Goal: Information Seeking & Learning: Learn about a topic

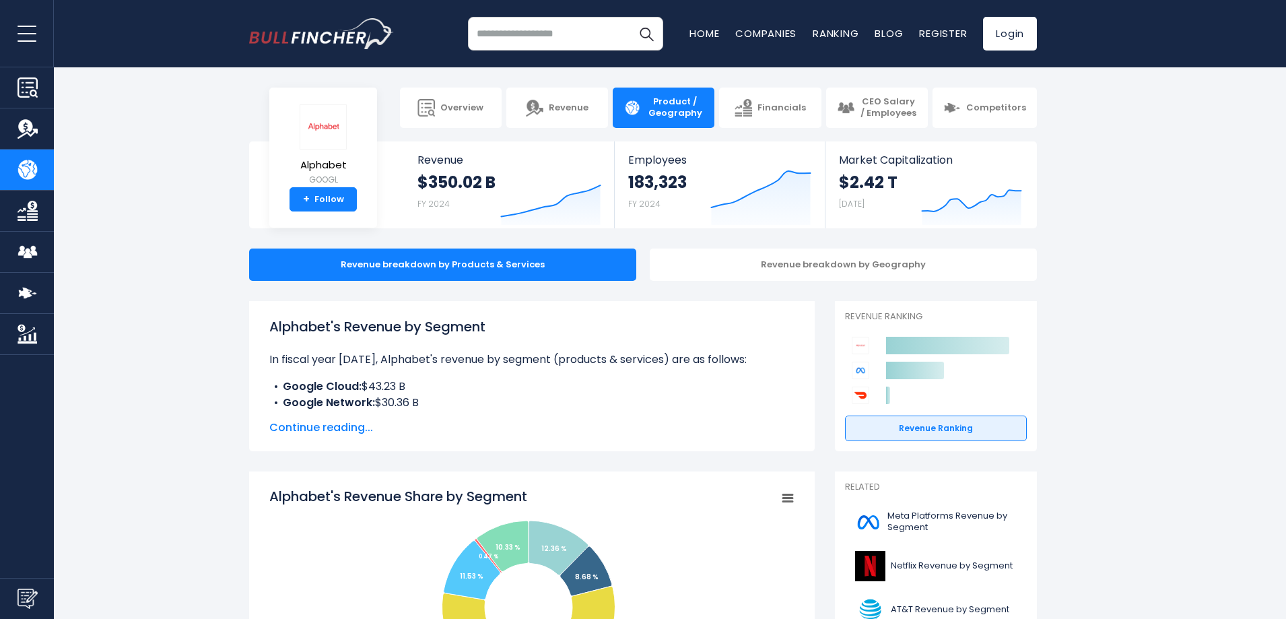
click at [348, 424] on span "Continue reading..." at bounding box center [531, 427] width 525 height 16
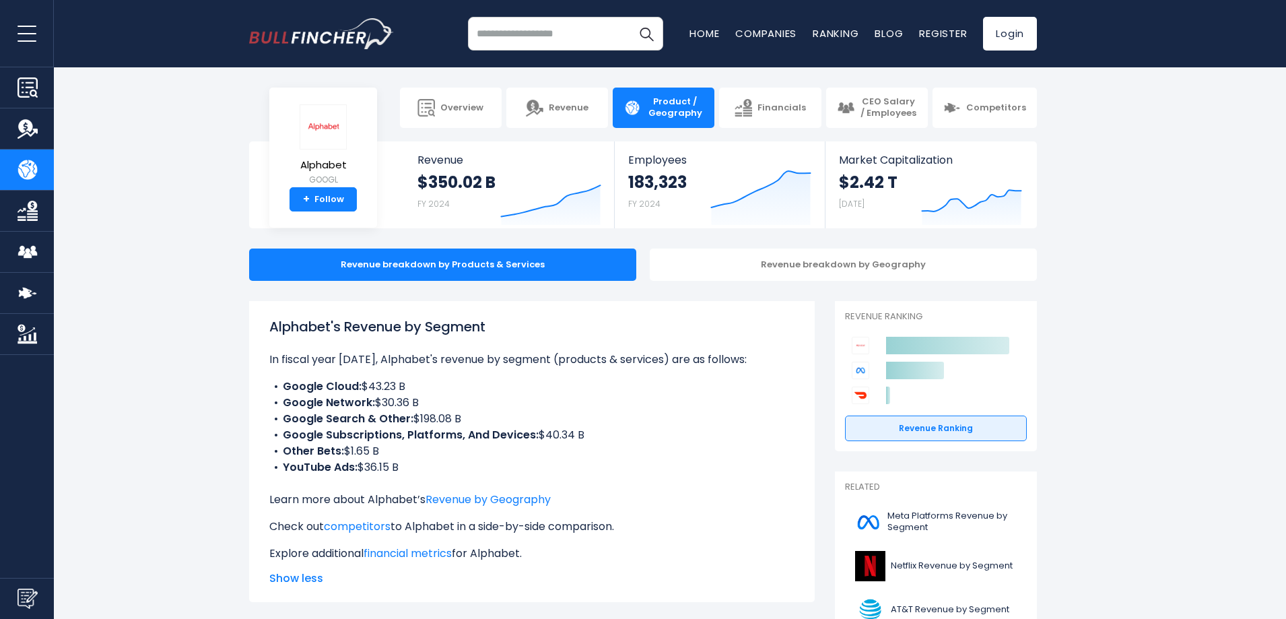
drag, startPoint x: 295, startPoint y: 439, endPoint x: 593, endPoint y: 430, distance: 298.4
click at [593, 430] on li "Google Subscriptions, Platforms, And Devices: $40.34 B" at bounding box center [531, 435] width 525 height 16
click at [594, 430] on li "Google Subscriptions, Platforms, And Devices: $40.34 B" at bounding box center [531, 435] width 525 height 16
click at [509, 430] on b "Google Subscriptions, Platforms, And Devices:" at bounding box center [411, 434] width 256 height 15
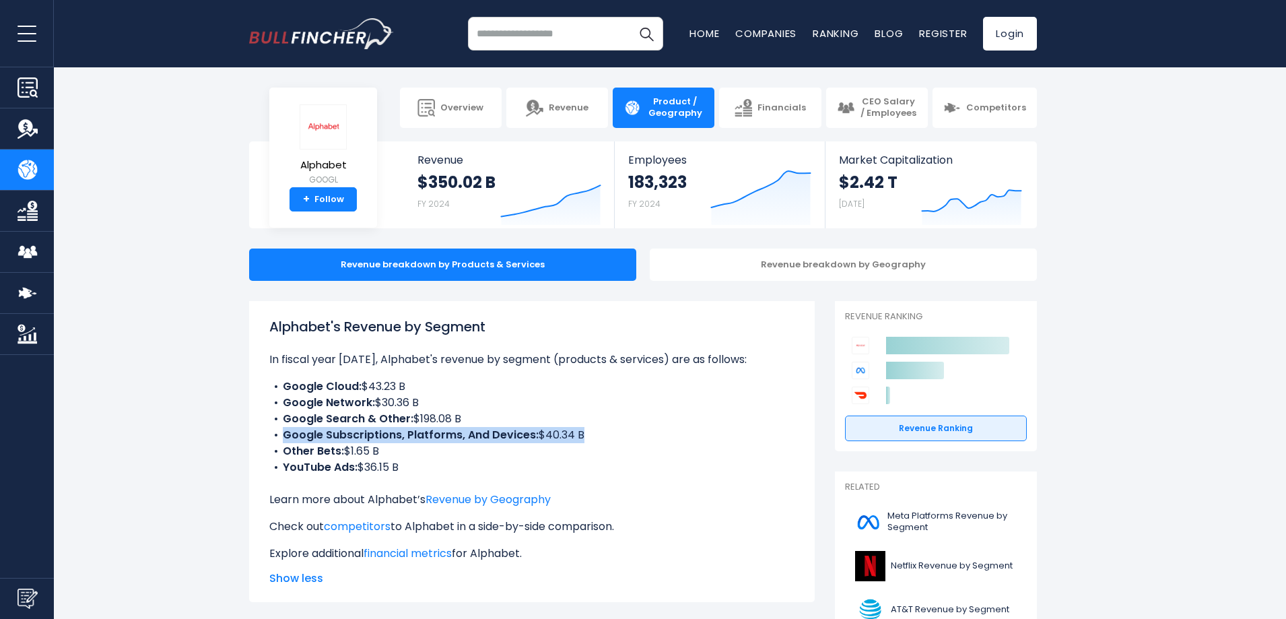
click at [509, 430] on b "Google Subscriptions, Platforms, And Devices:" at bounding box center [411, 434] width 256 height 15
copy ul "Google Subscriptions, Platforms, And Devices: $40.34 B"
